Goal: Task Accomplishment & Management: Use online tool/utility

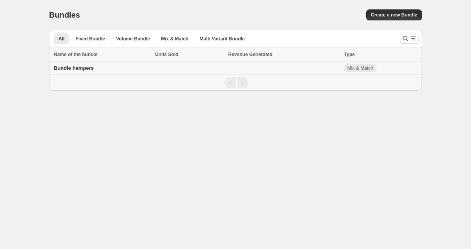
click at [88, 69] on span "Bundle hampers" at bounding box center [74, 68] width 40 height 6
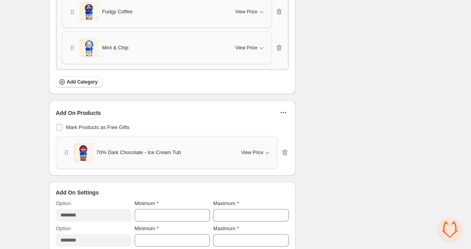
scroll to position [1442, 0]
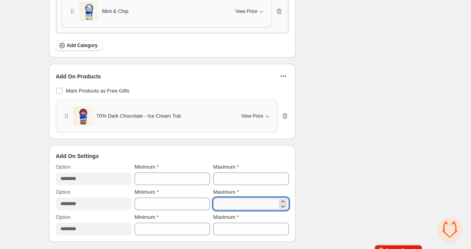
click at [226, 198] on input "*" at bounding box center [245, 204] width 64 height 13
type input "*"
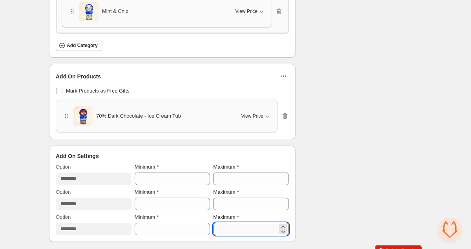
click at [238, 223] on input "*" at bounding box center [245, 229] width 64 height 13
type input "*"
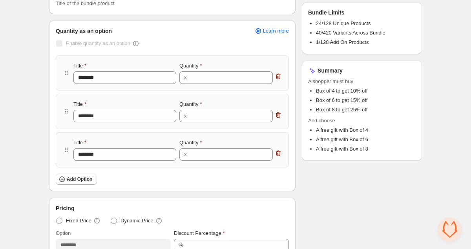
scroll to position [0, 0]
